Goal: Information Seeking & Learning: Learn about a topic

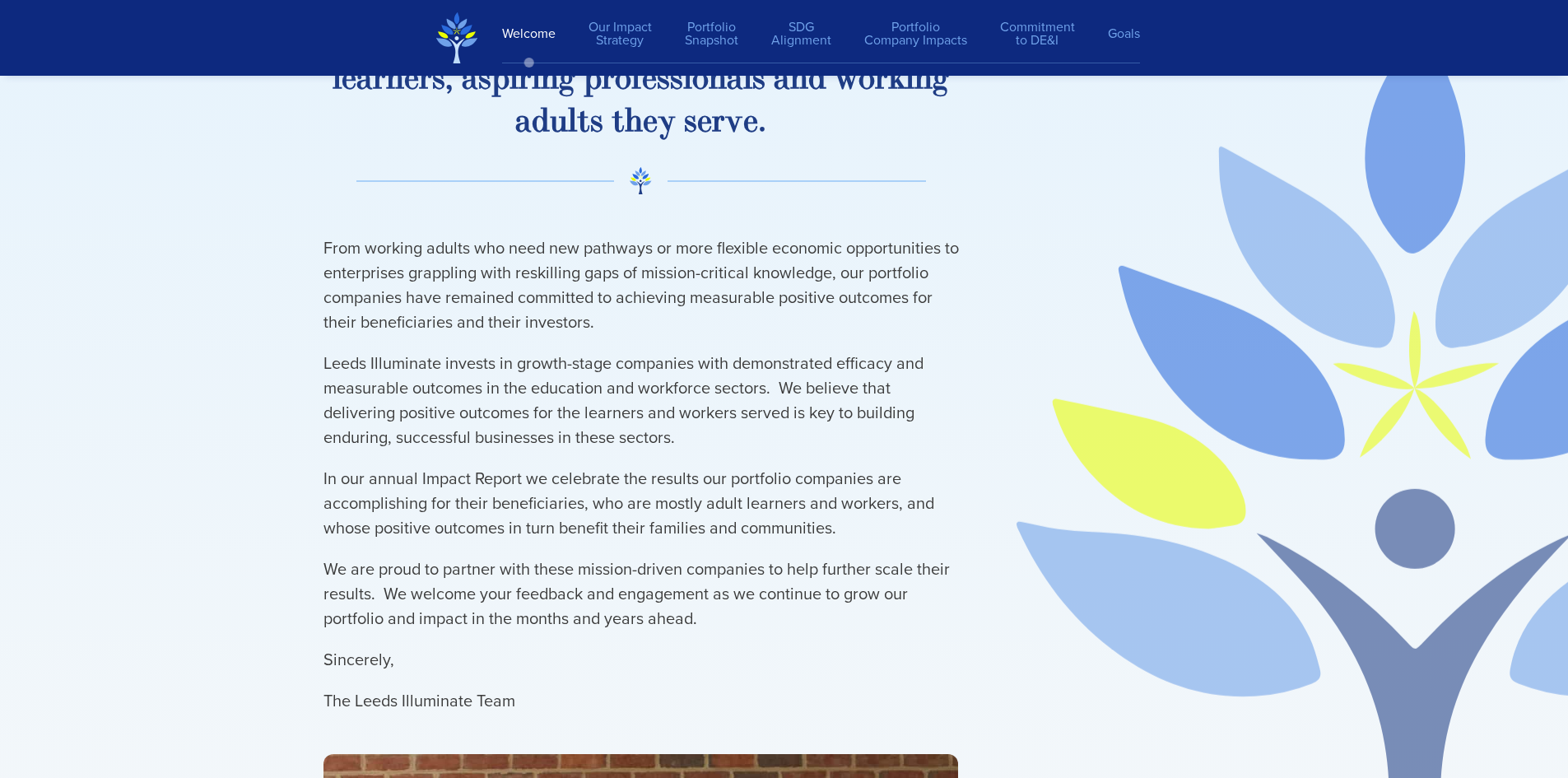
scroll to position [2697, 0]
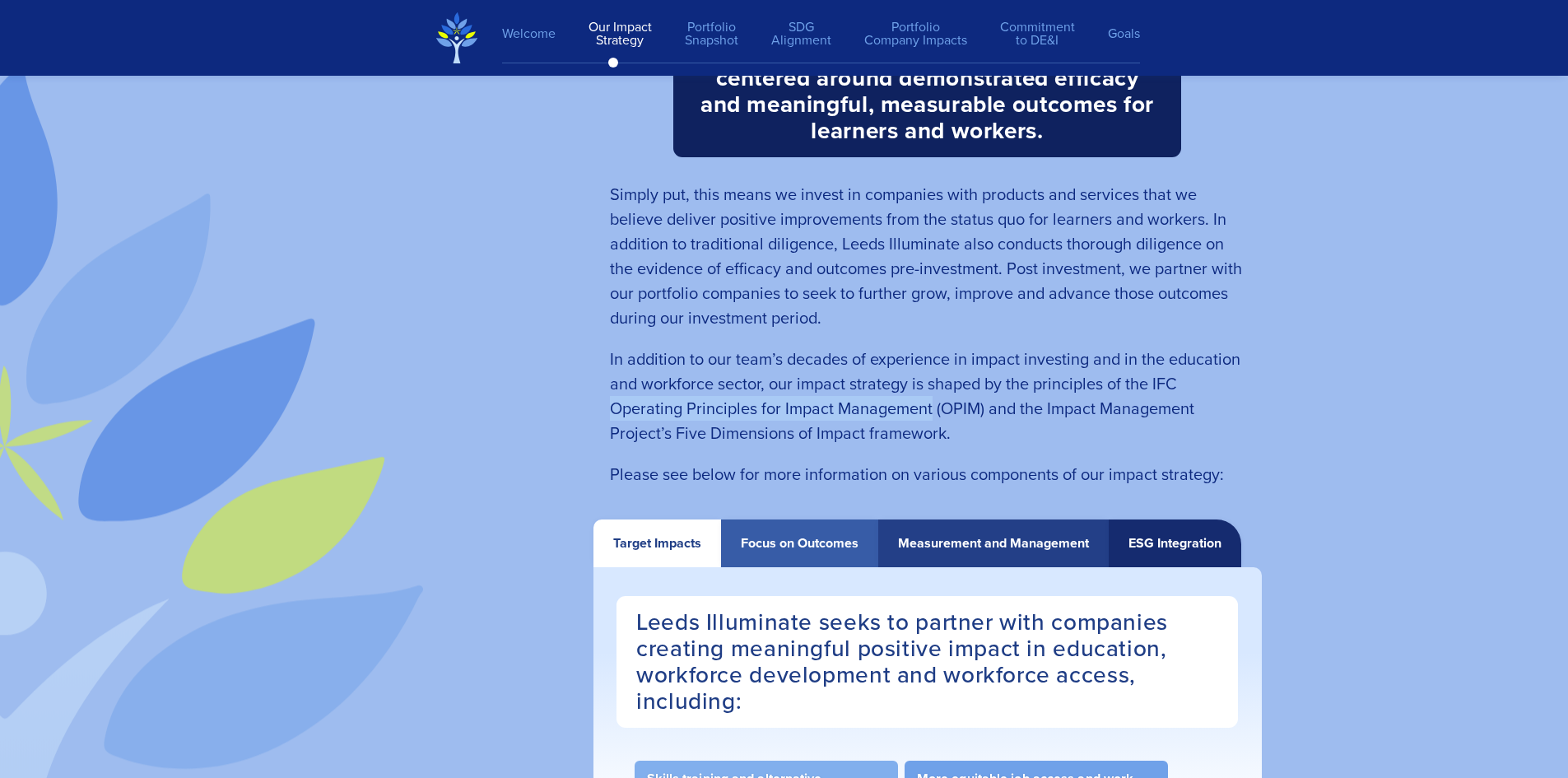
drag, startPoint x: 656, startPoint y: 414, endPoint x: 933, endPoint y: 416, distance: 277.0
click at [933, 416] on span "In addition to our team’s decades of experience in impact investing and in the …" at bounding box center [924, 396] width 630 height 99
copy span "Operating Principles for Impact Management"
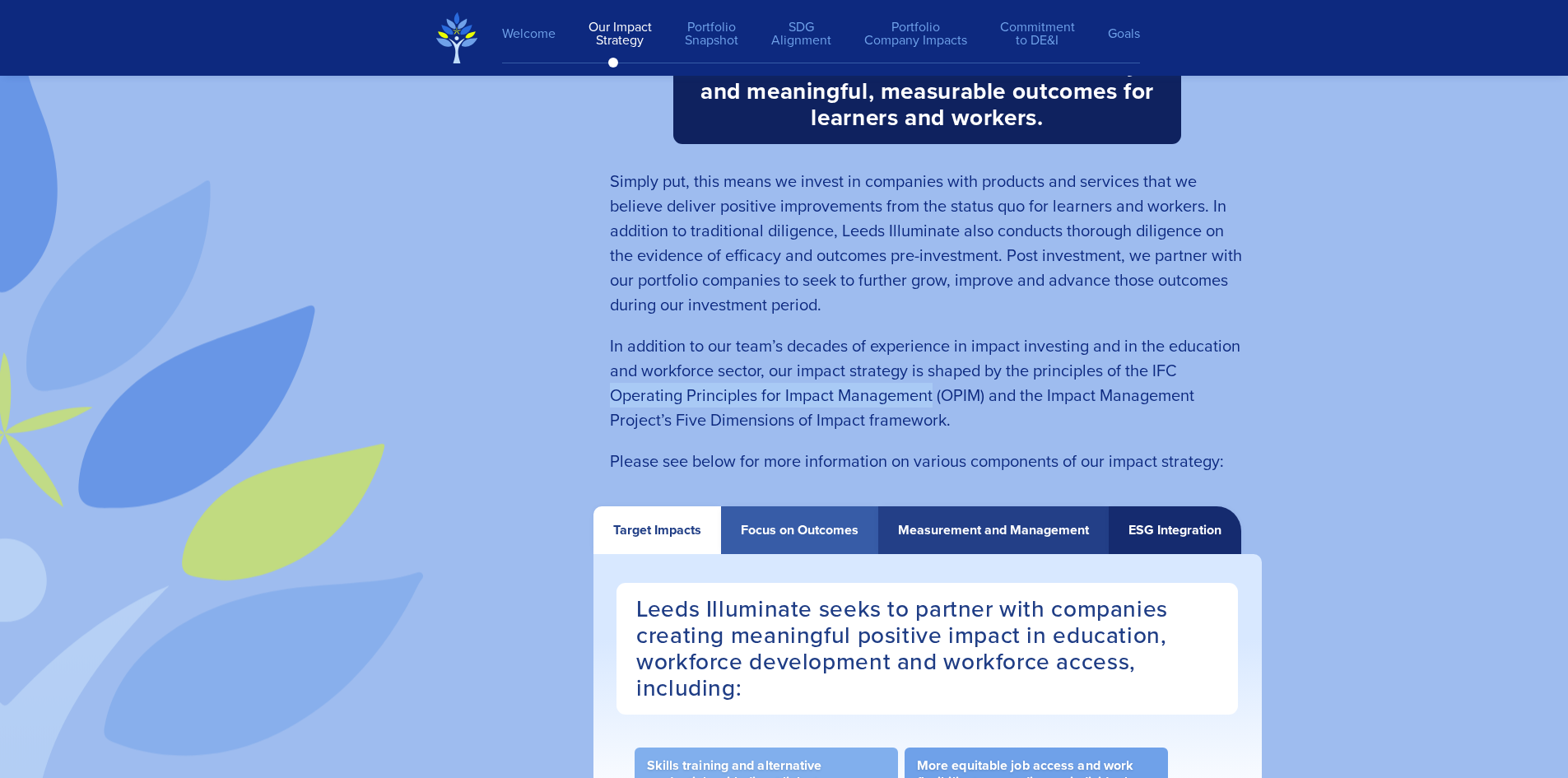
scroll to position [2862, 0]
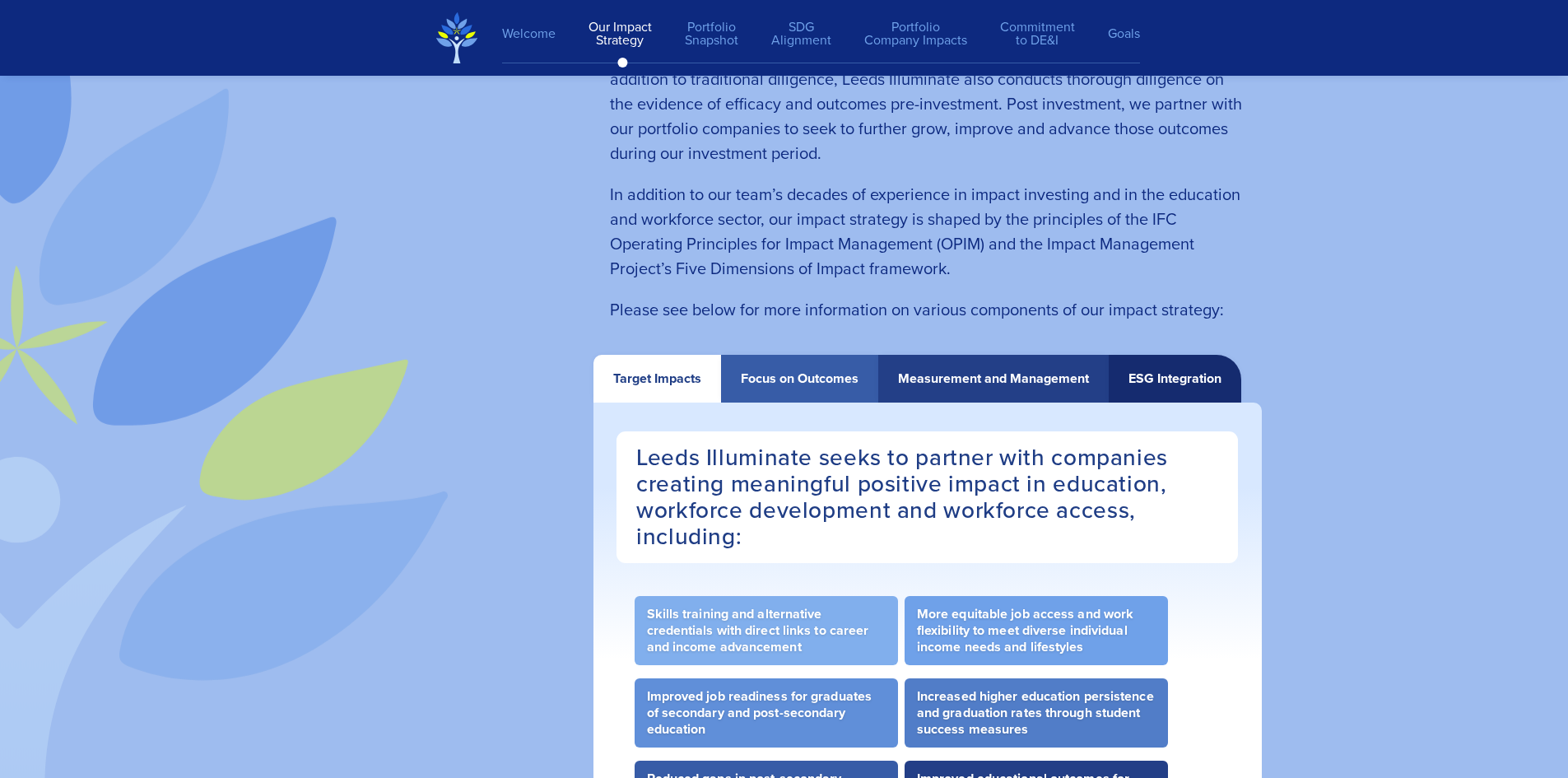
click at [821, 386] on div "Focus on Outcomes" at bounding box center [799, 379] width 118 height 15
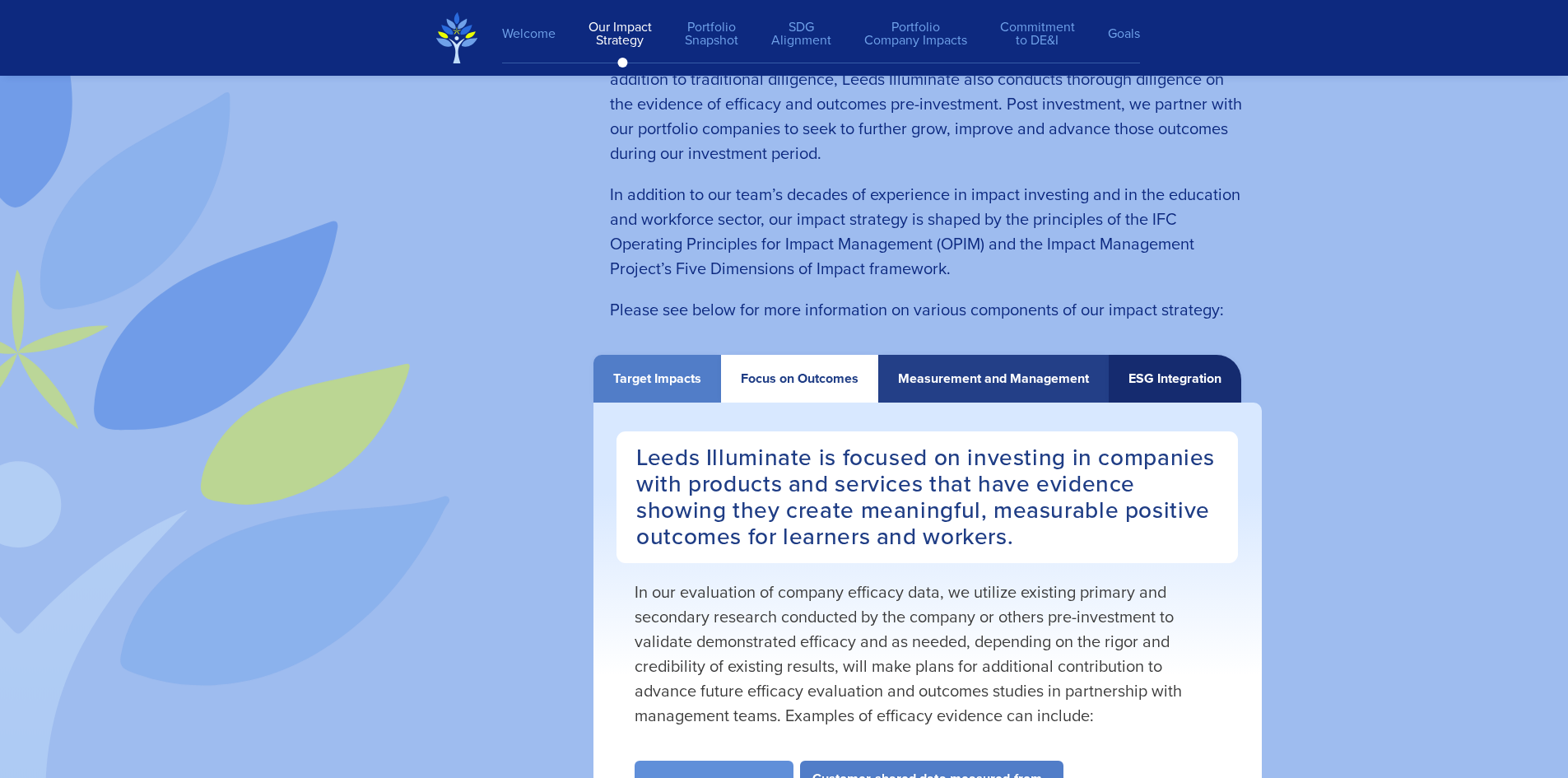
click at [962, 386] on div "Measurement and Management" at bounding box center [993, 379] width 191 height 15
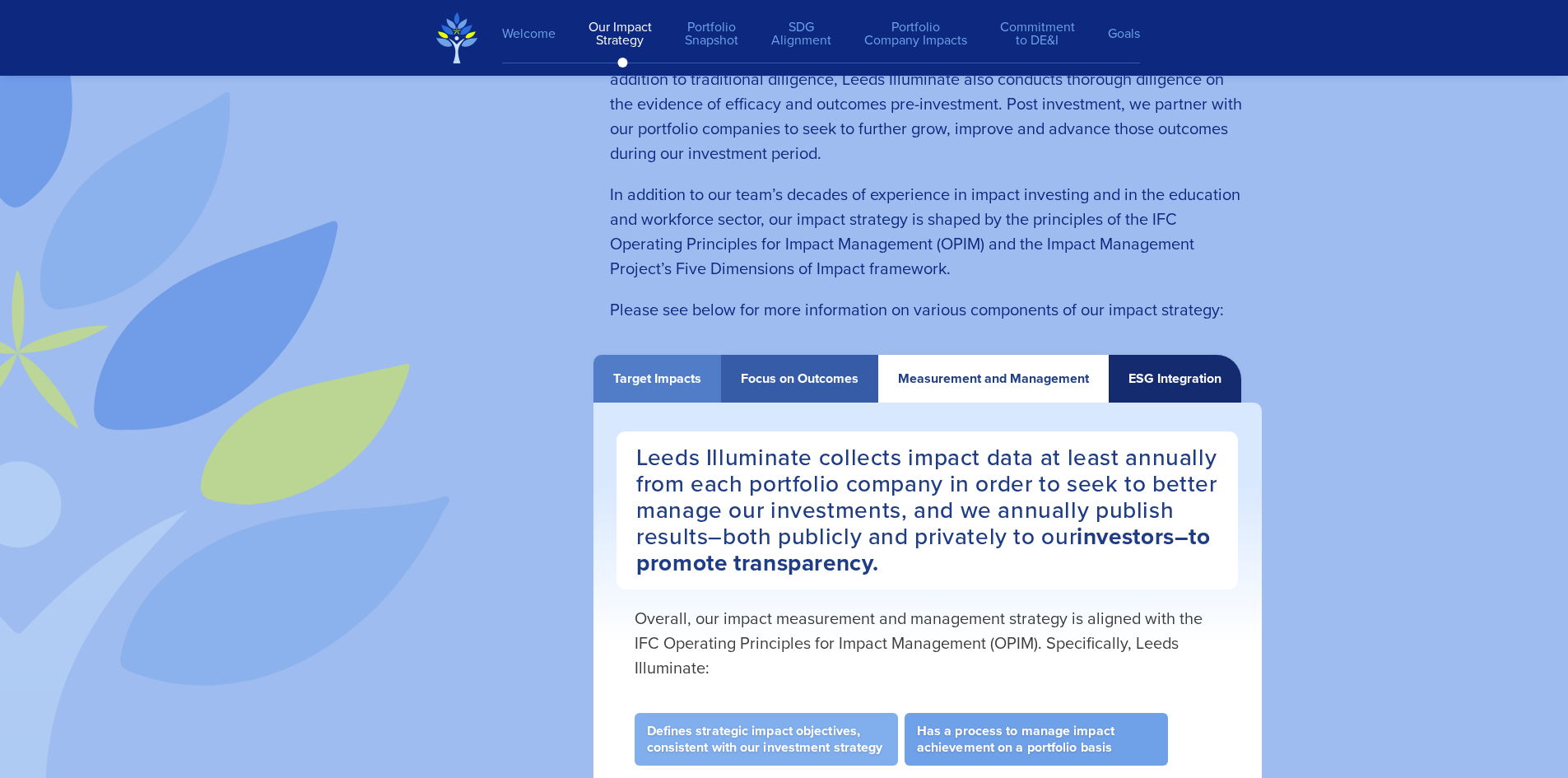
drag, startPoint x: 1112, startPoint y: 387, endPoint x: 1209, endPoint y: 385, distance: 97.0
click at [1112, 386] on div "ESG Integration" at bounding box center [1175, 379] width 133 height 48
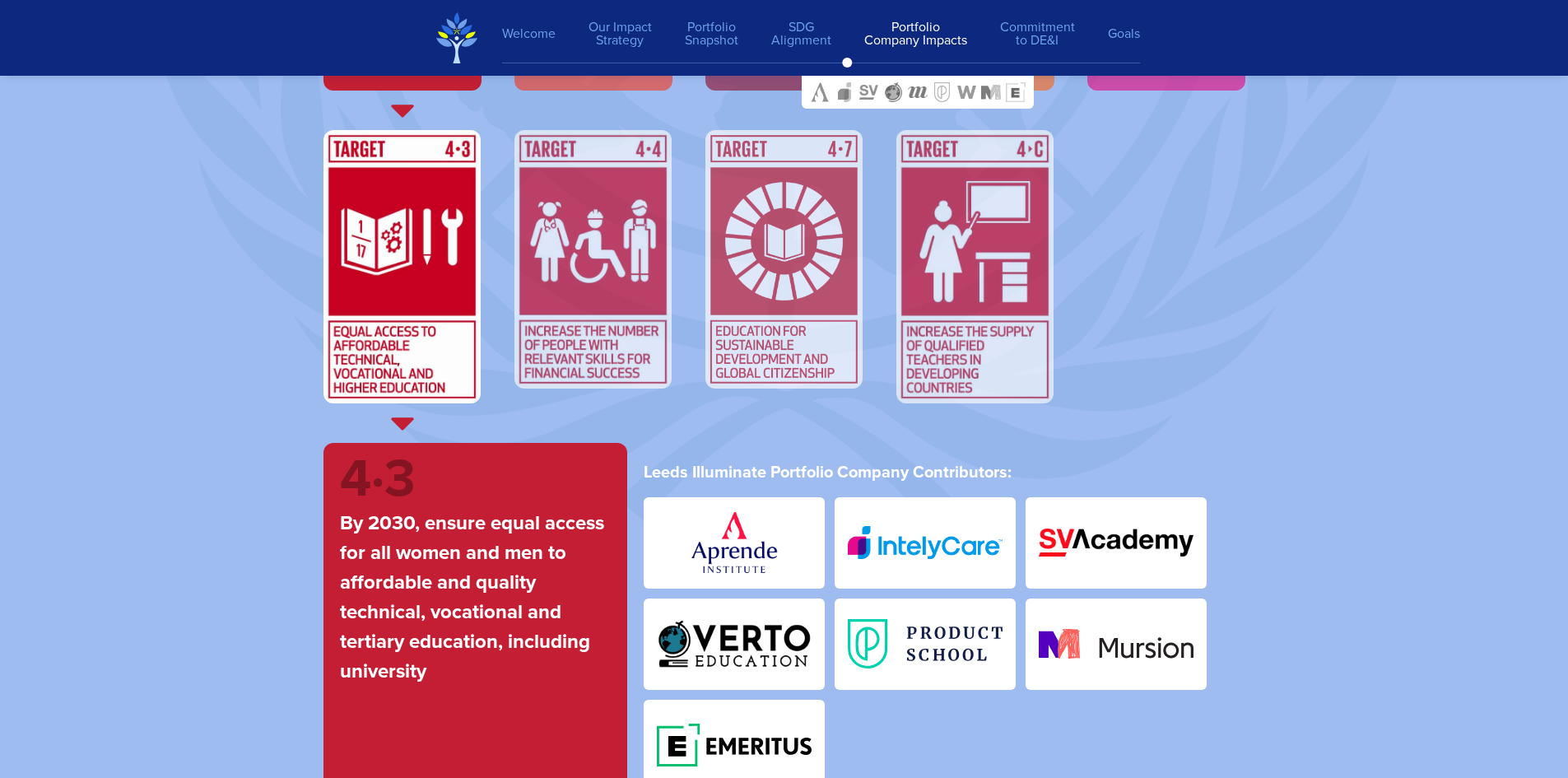
scroll to position [5577, 0]
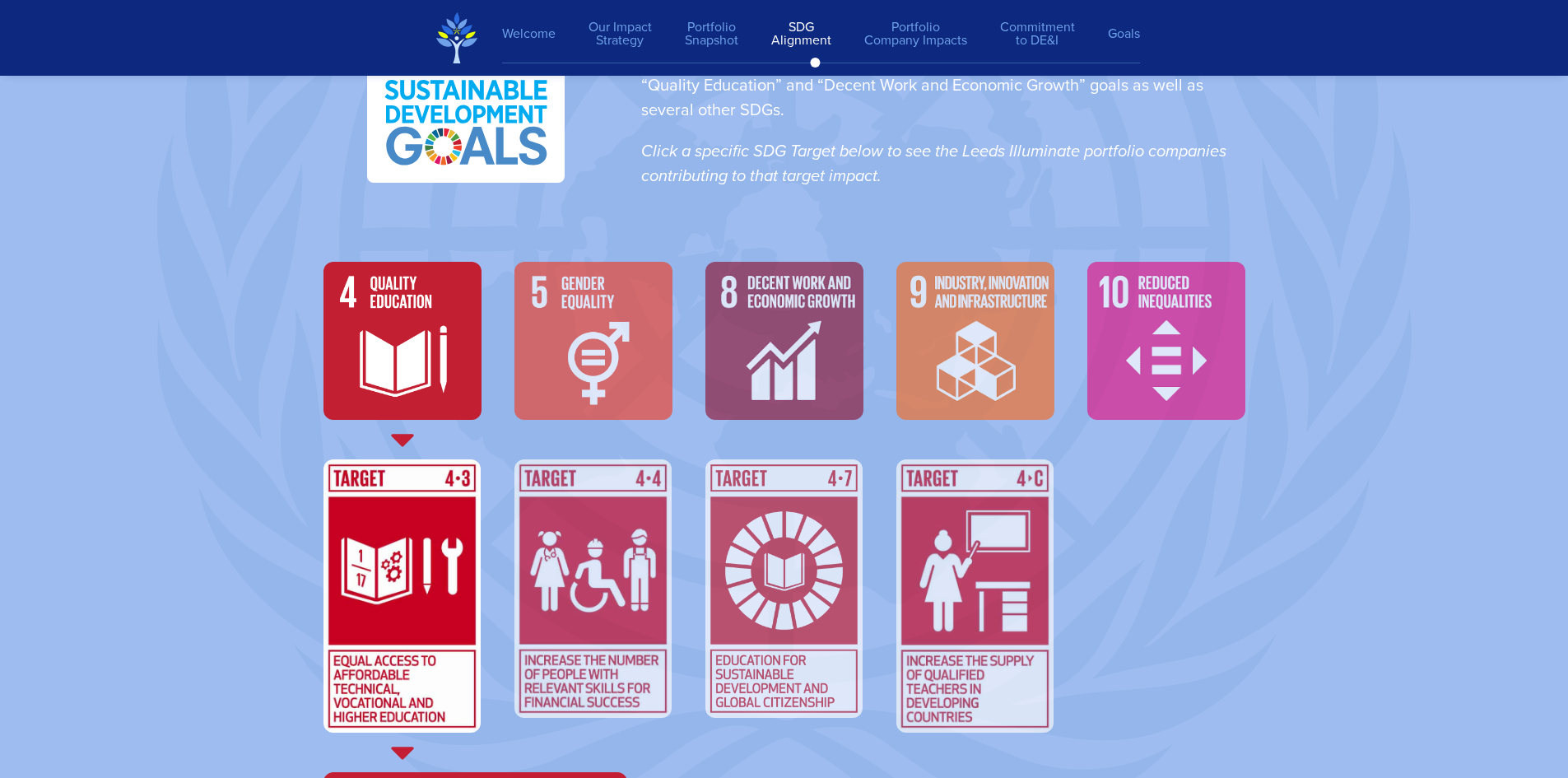
click at [601, 346] on img at bounding box center [593, 341] width 158 height 158
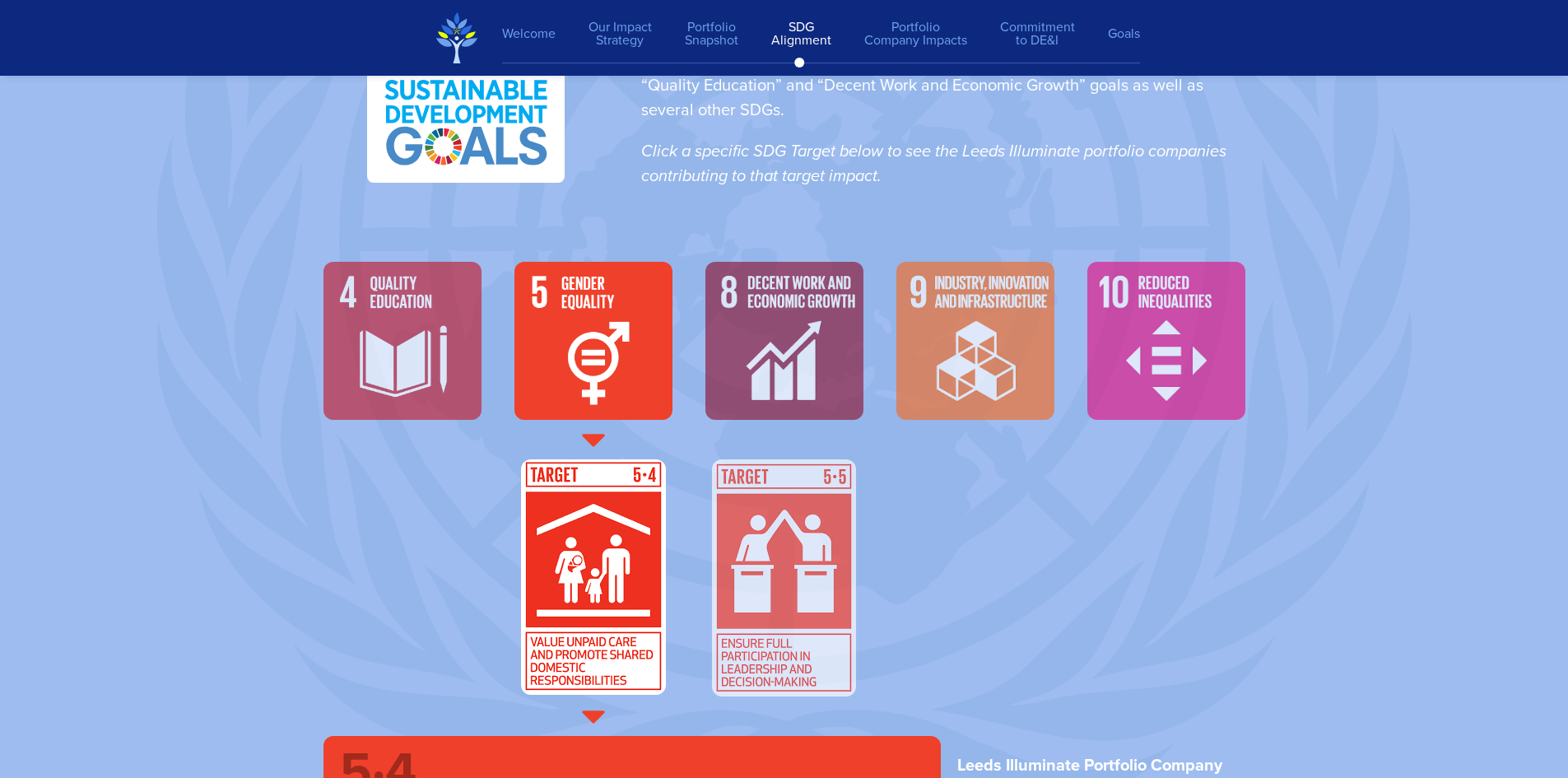
click at [810, 334] on img at bounding box center [784, 341] width 158 height 158
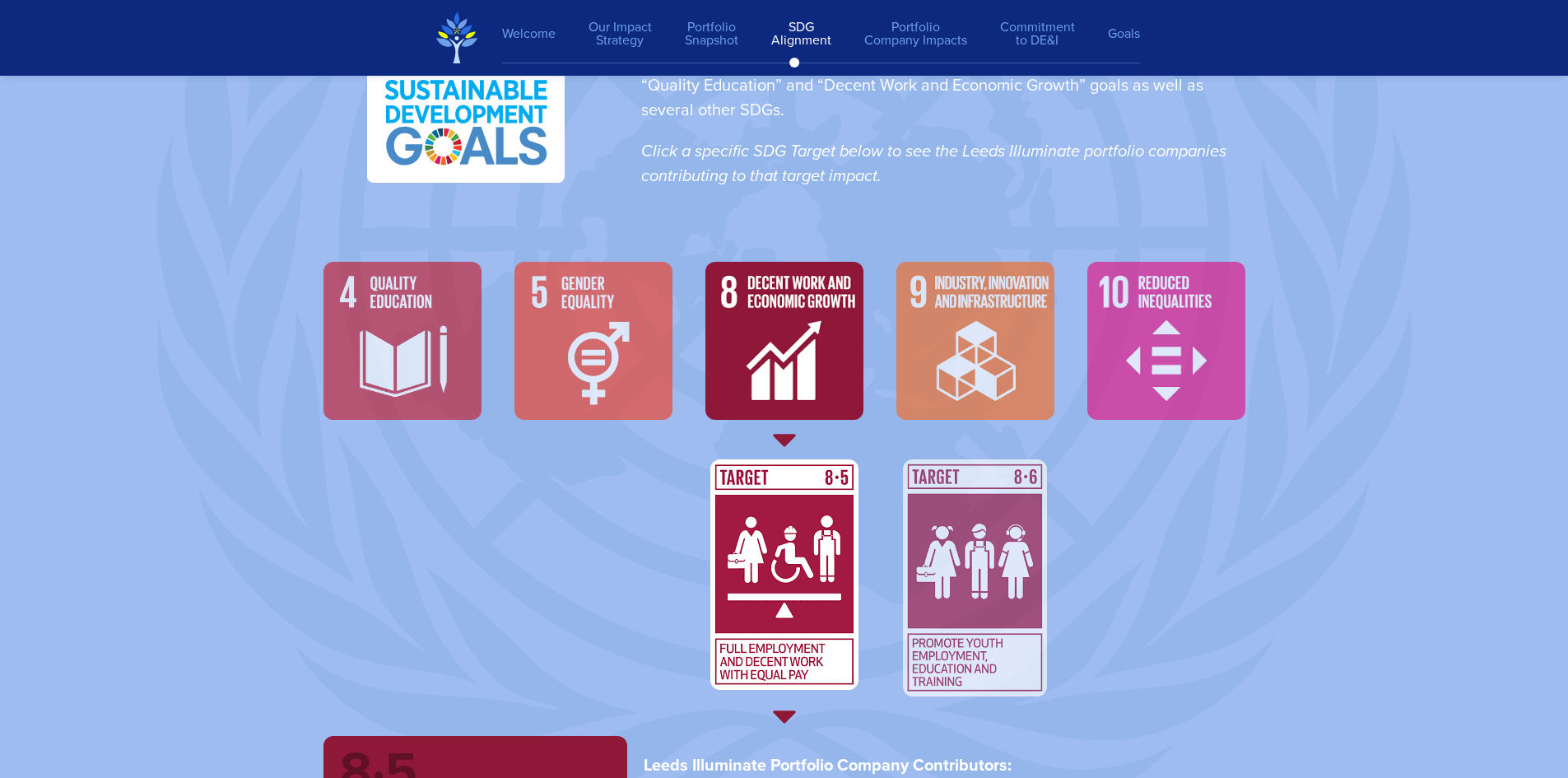
click at [955, 353] on img at bounding box center [975, 341] width 158 height 158
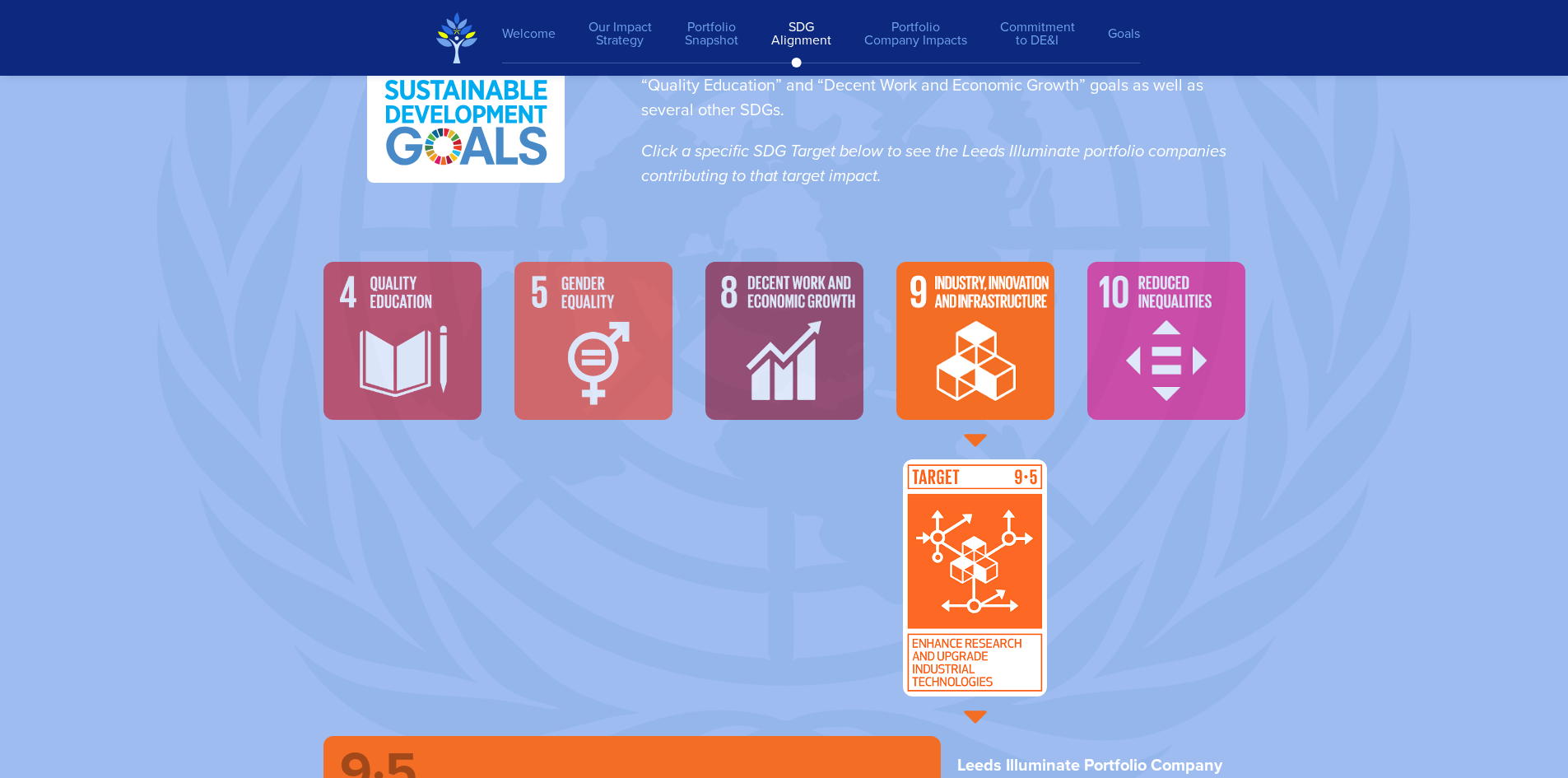
click at [1113, 359] on img at bounding box center [1166, 341] width 158 height 158
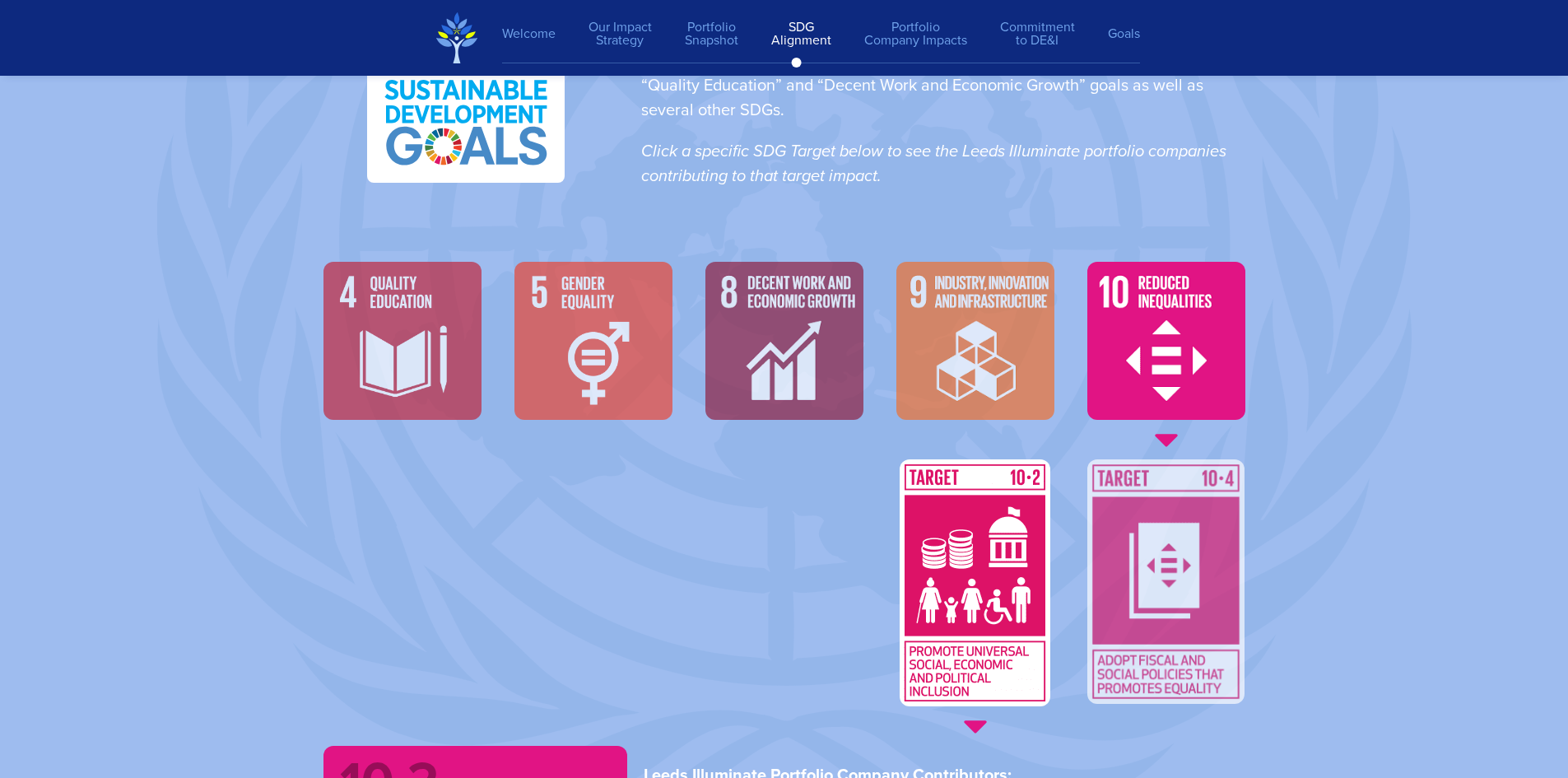
click at [970, 352] on img at bounding box center [975, 341] width 158 height 158
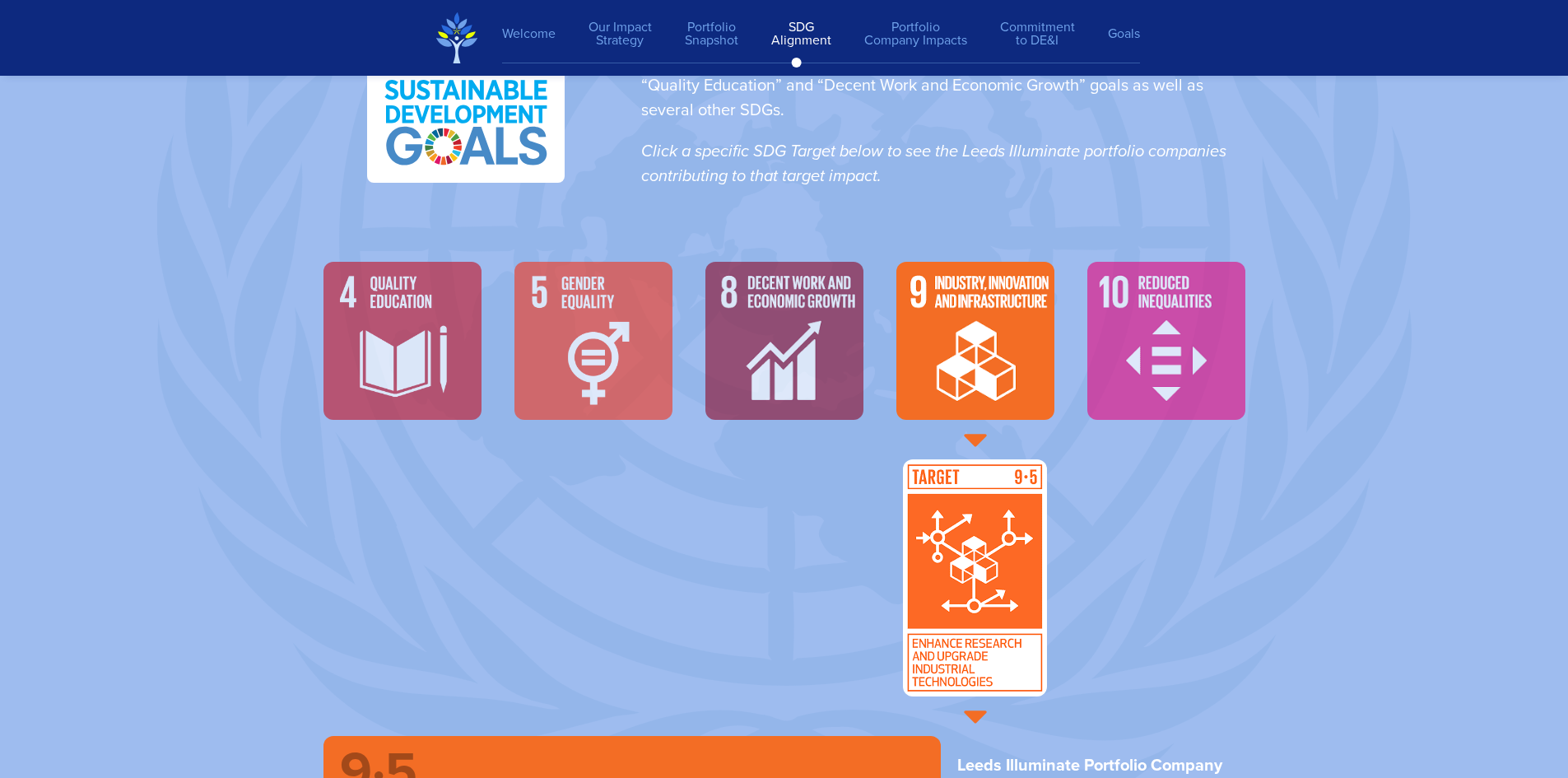
click at [1156, 358] on img at bounding box center [1166, 341] width 158 height 158
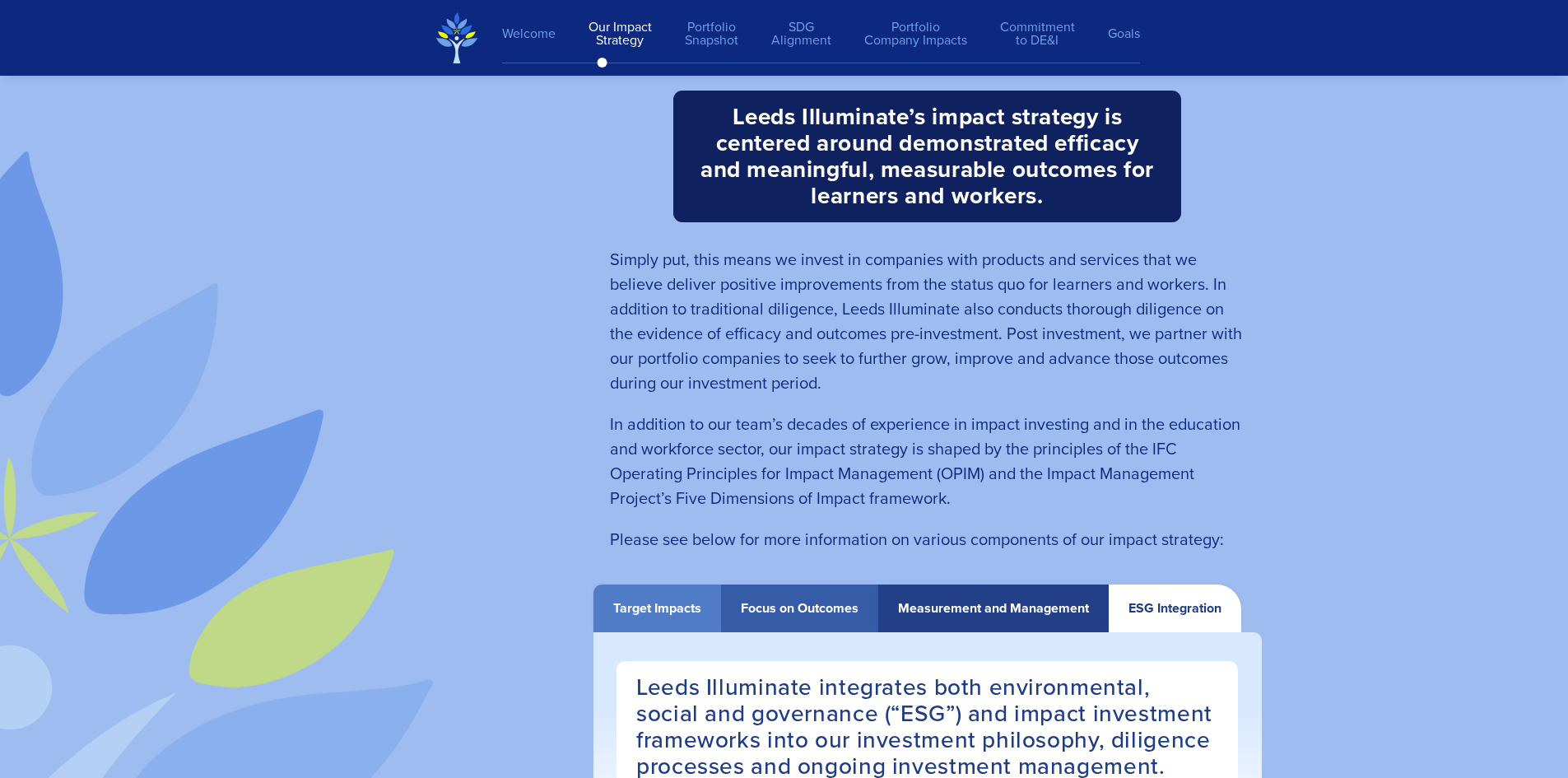
scroll to position [2481, 0]
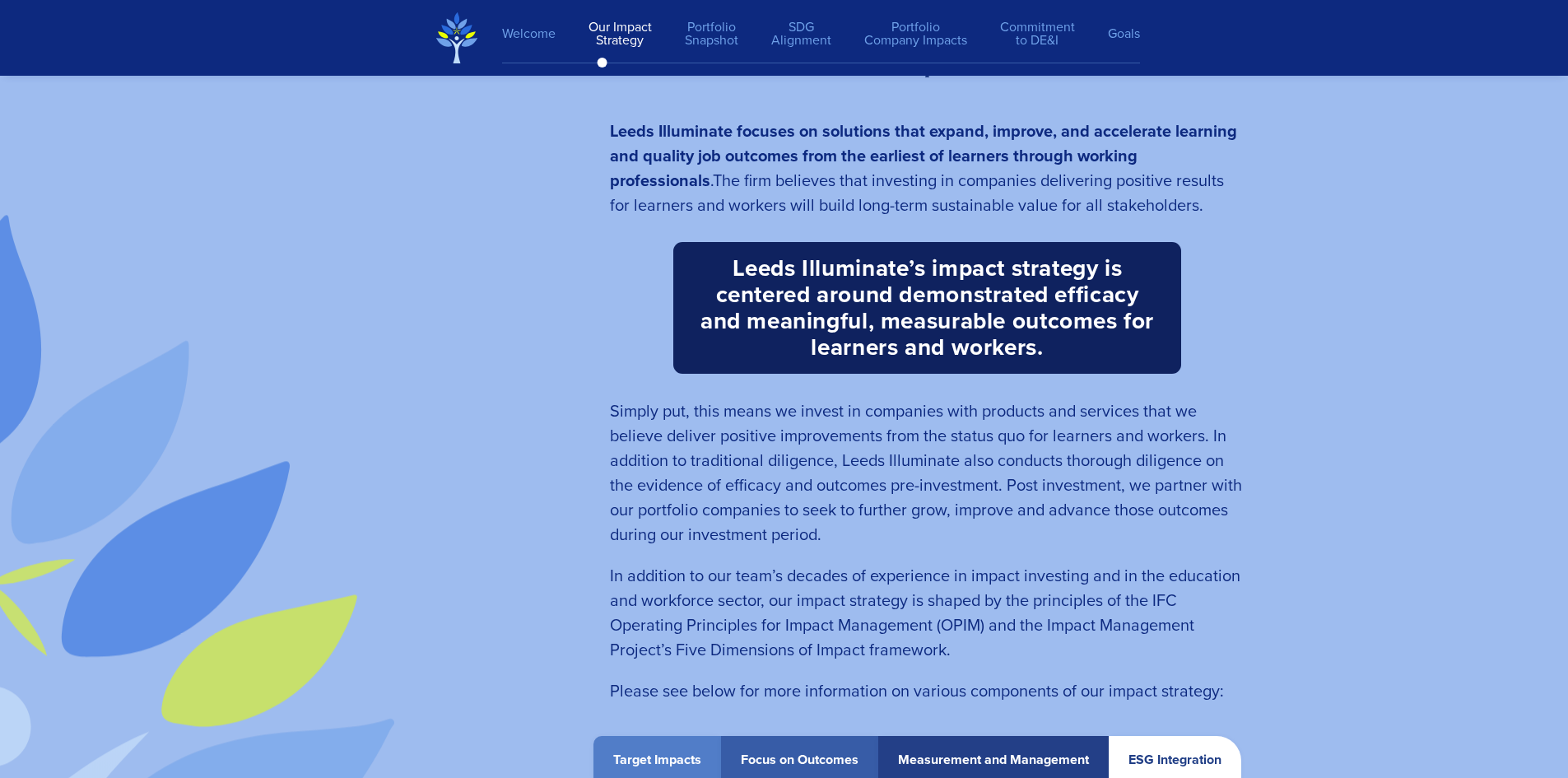
drag, startPoint x: 1474, startPoint y: 398, endPoint x: 1565, endPoint y: 201, distance: 217.0
click at [1480, 389] on section "O u r I m p a c t S t r a t e g y Leeds Illuminate focuses on solutions that ex…" at bounding box center [784, 684] width 1568 height 1600
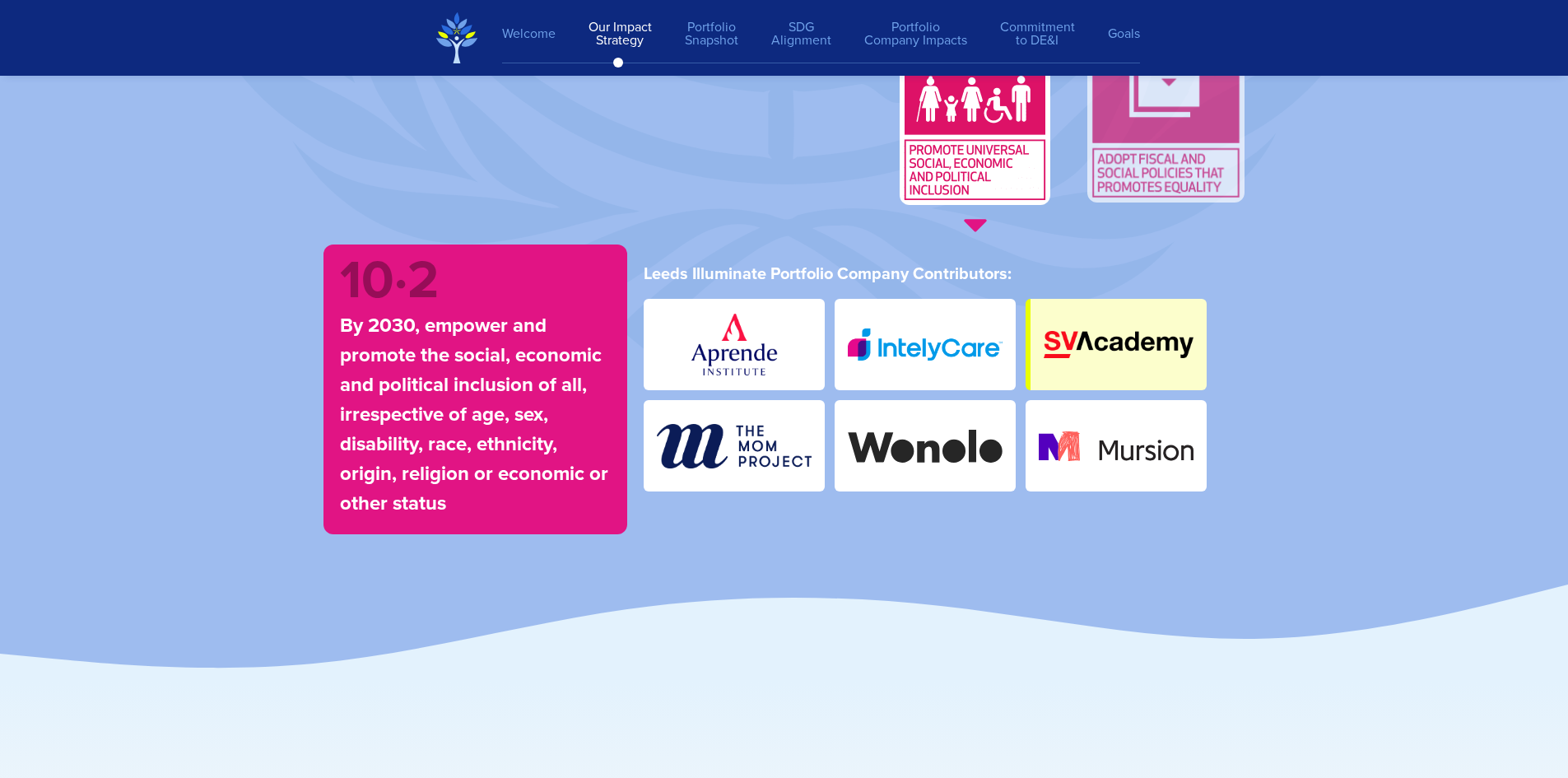
scroll to position [2747, 0]
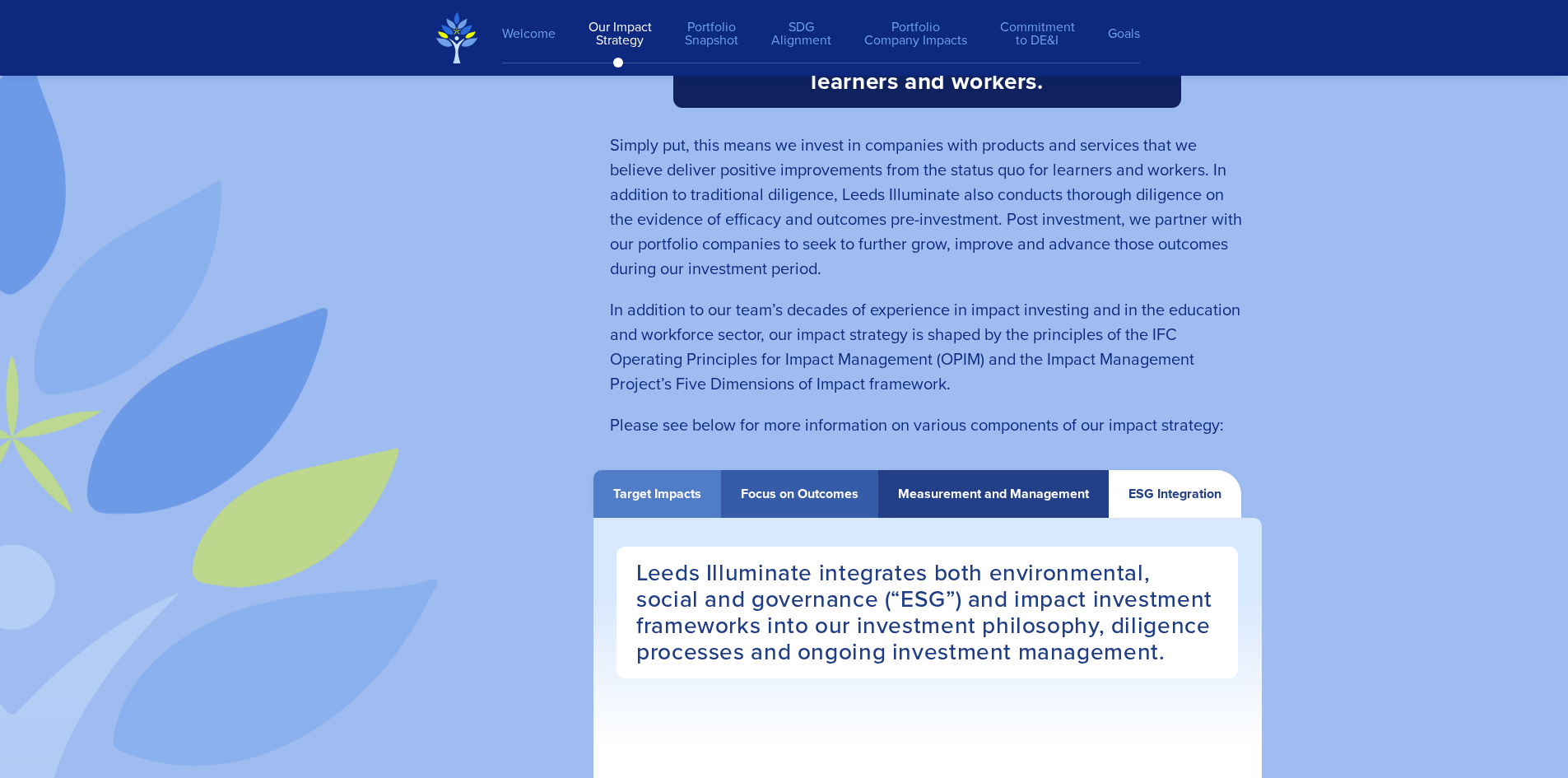
click at [1168, 501] on div "ESG Integration" at bounding box center [1174, 493] width 93 height 15
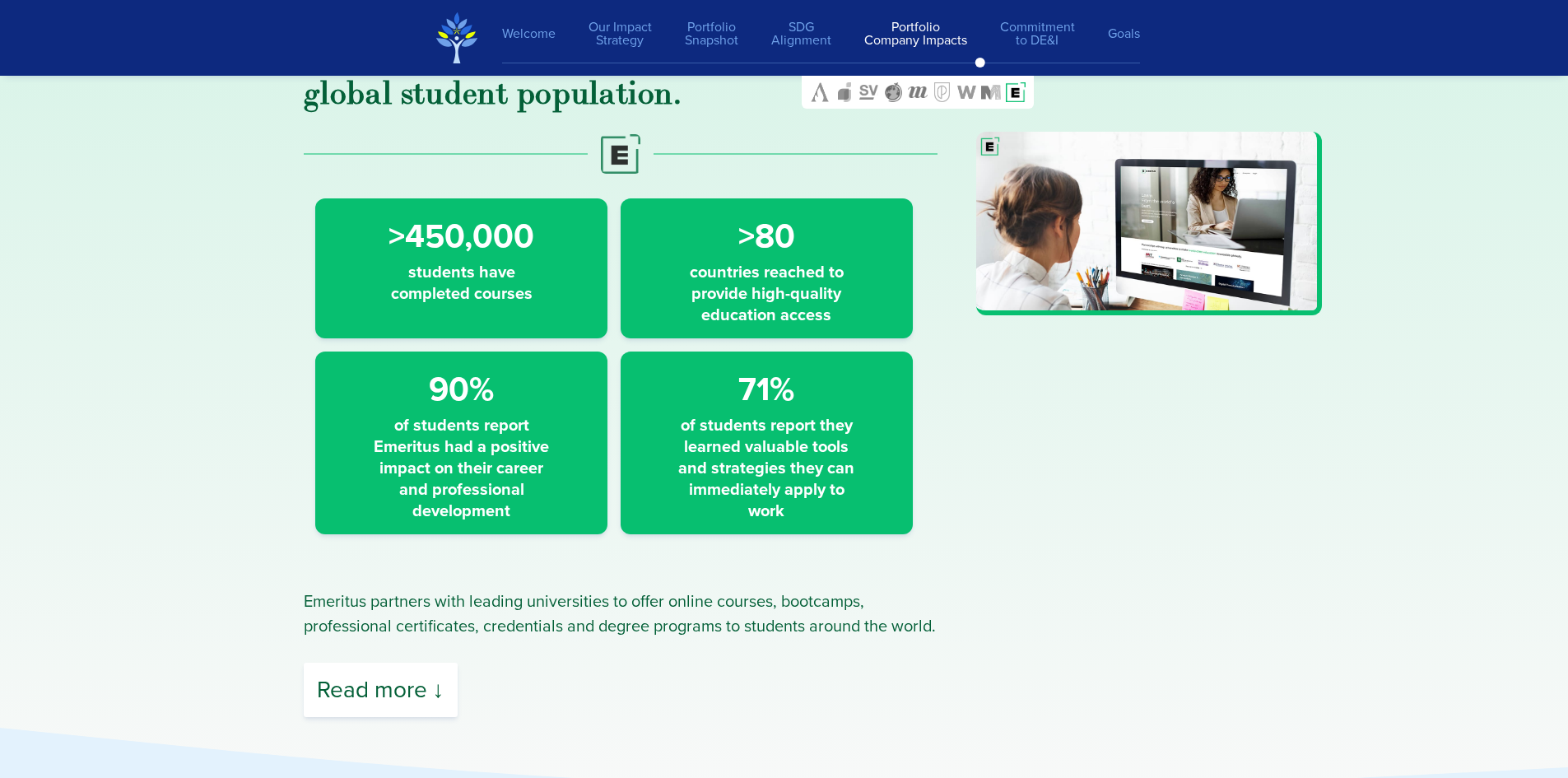
scroll to position [16283, 0]
